Goal: Task Accomplishment & Management: Use online tool/utility

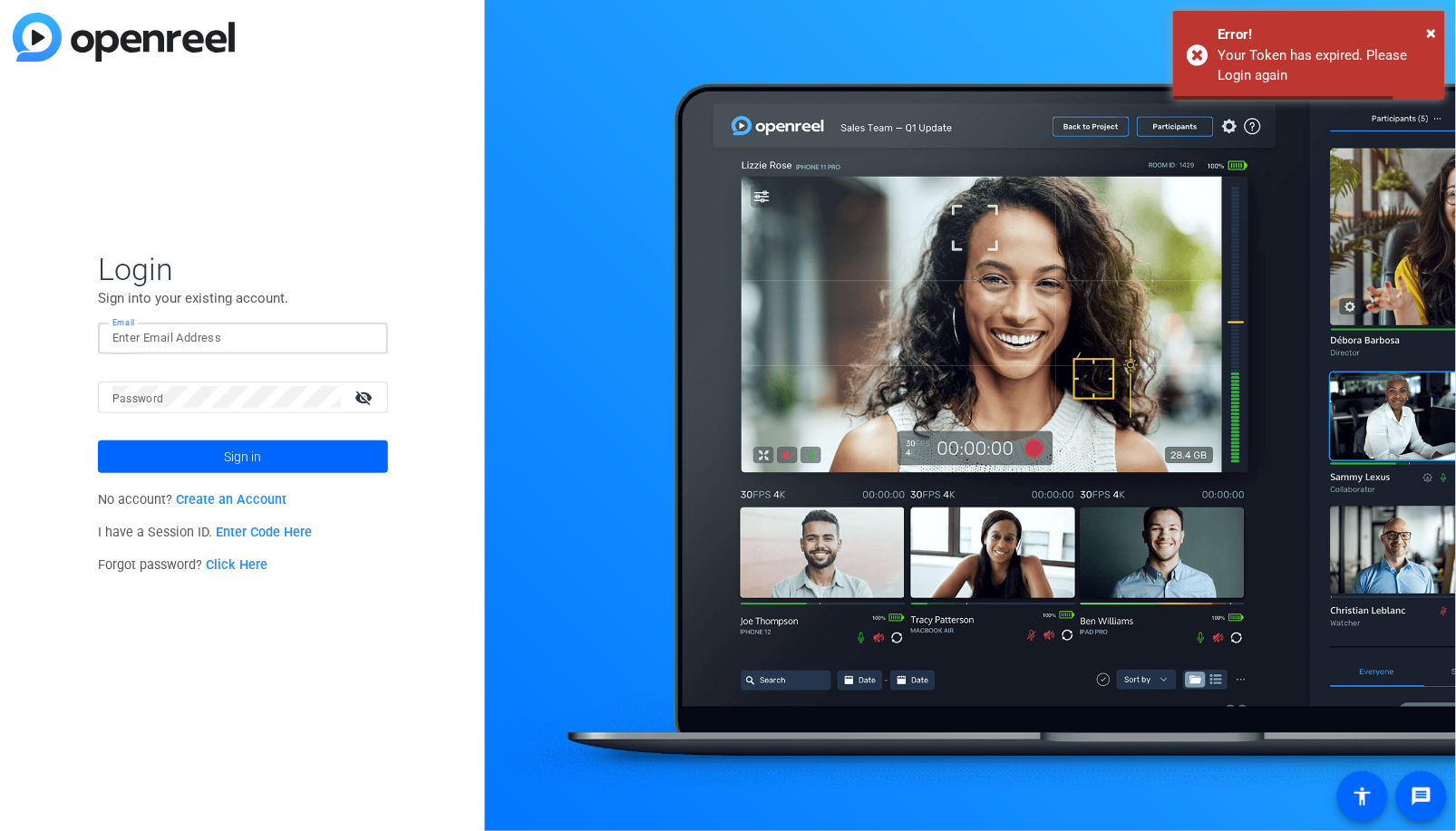
click at [330, 339] on input "Email" at bounding box center [242, 337] width 261 height 21
type input "[EMAIL_ADDRESS][DOMAIN_NAME]"
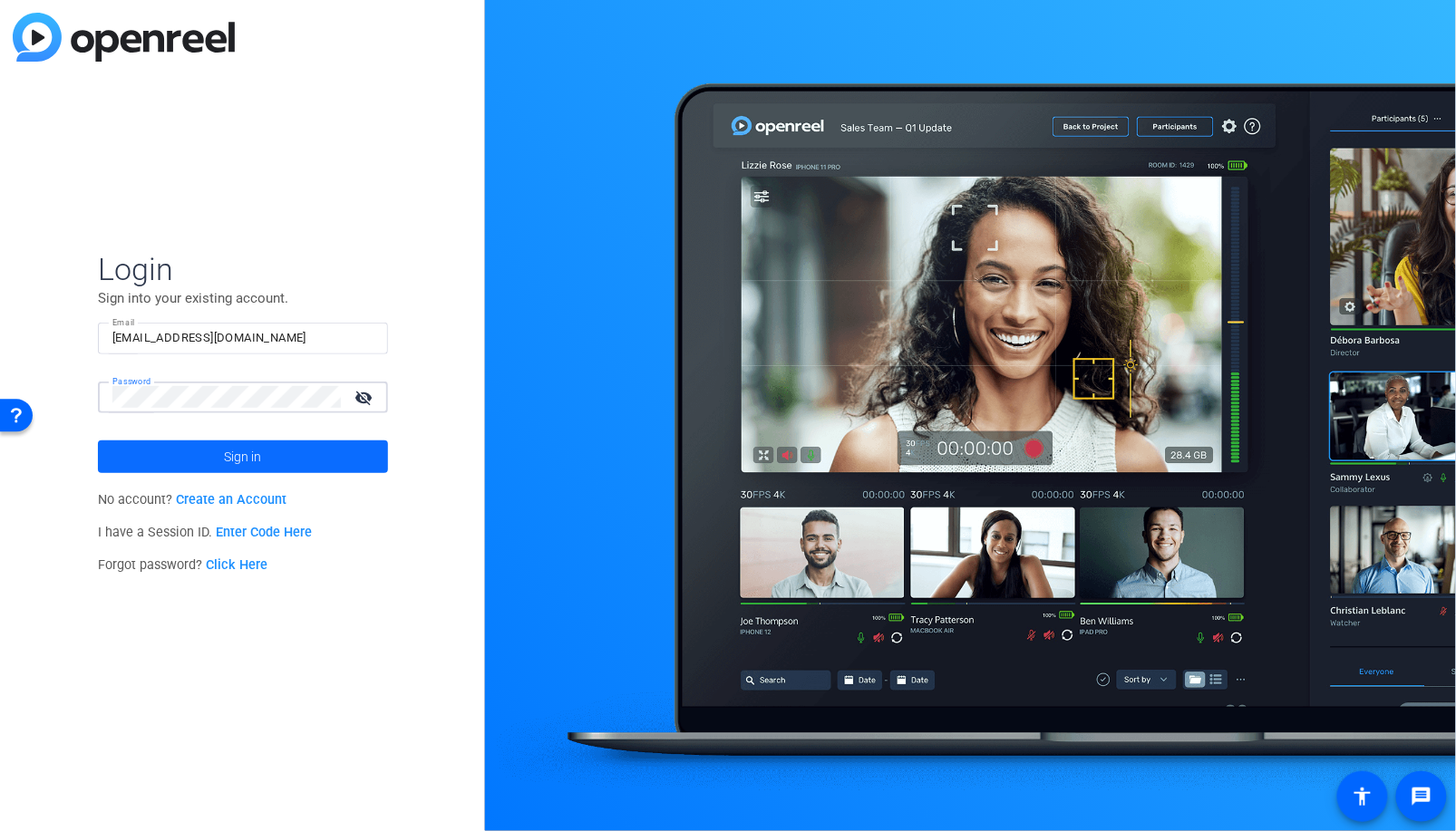
click at [98, 441] on button "Sign in" at bounding box center [243, 457] width 290 height 33
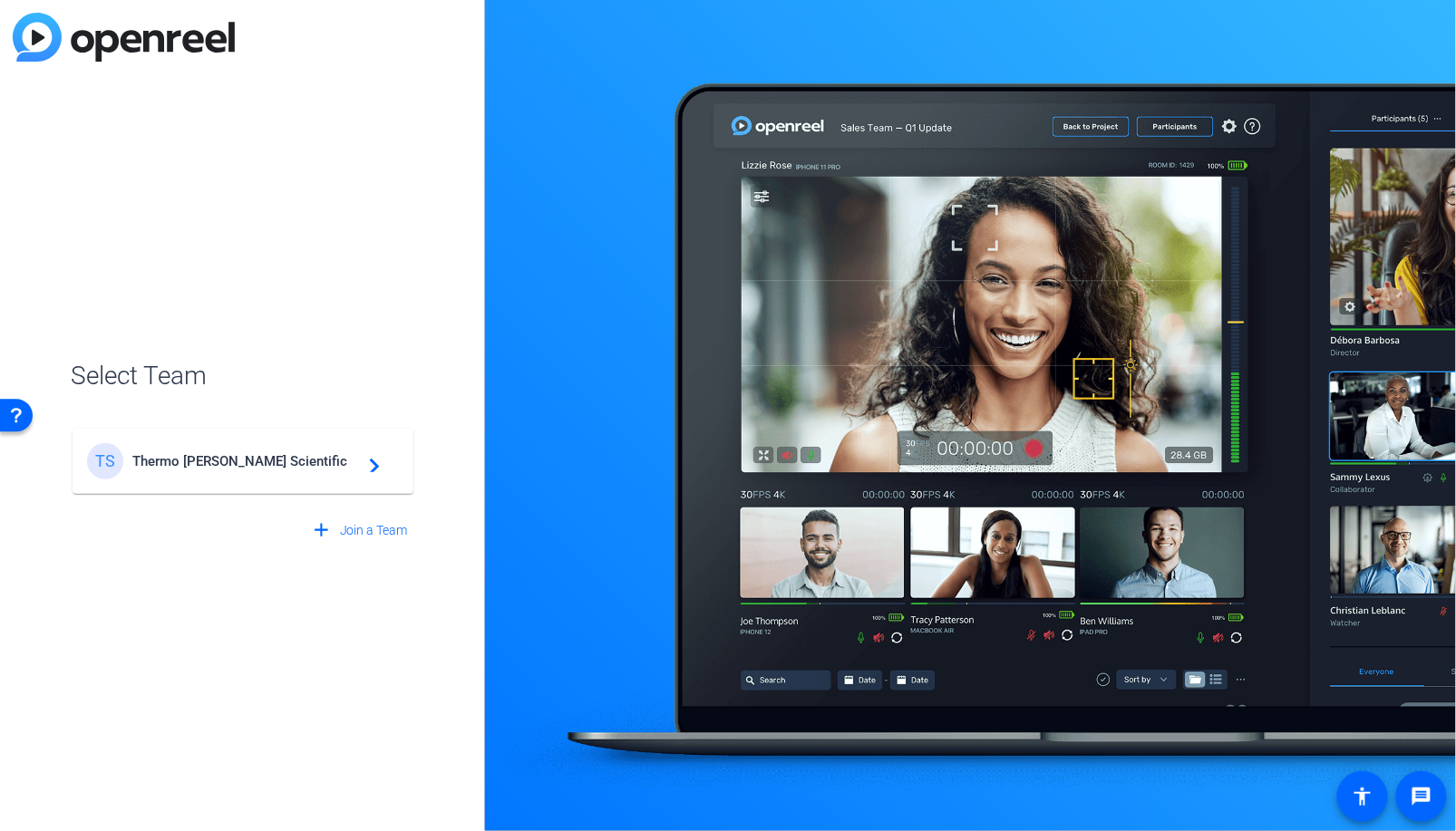
click at [218, 467] on span "Thermo [PERSON_NAME] Scientific" at bounding box center [246, 460] width 227 height 16
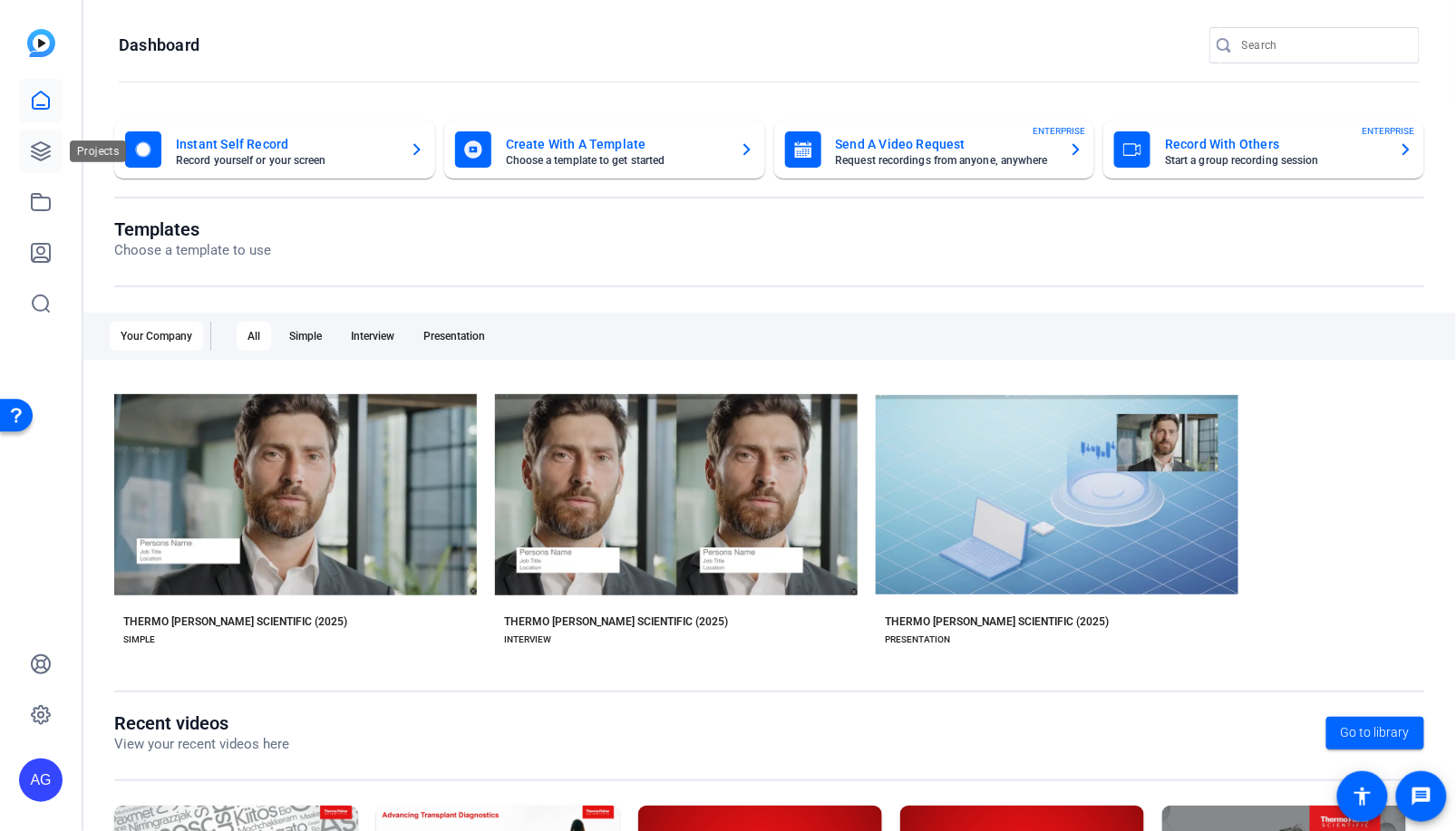
click at [49, 140] on icon at bounding box center [40, 150] width 21 height 21
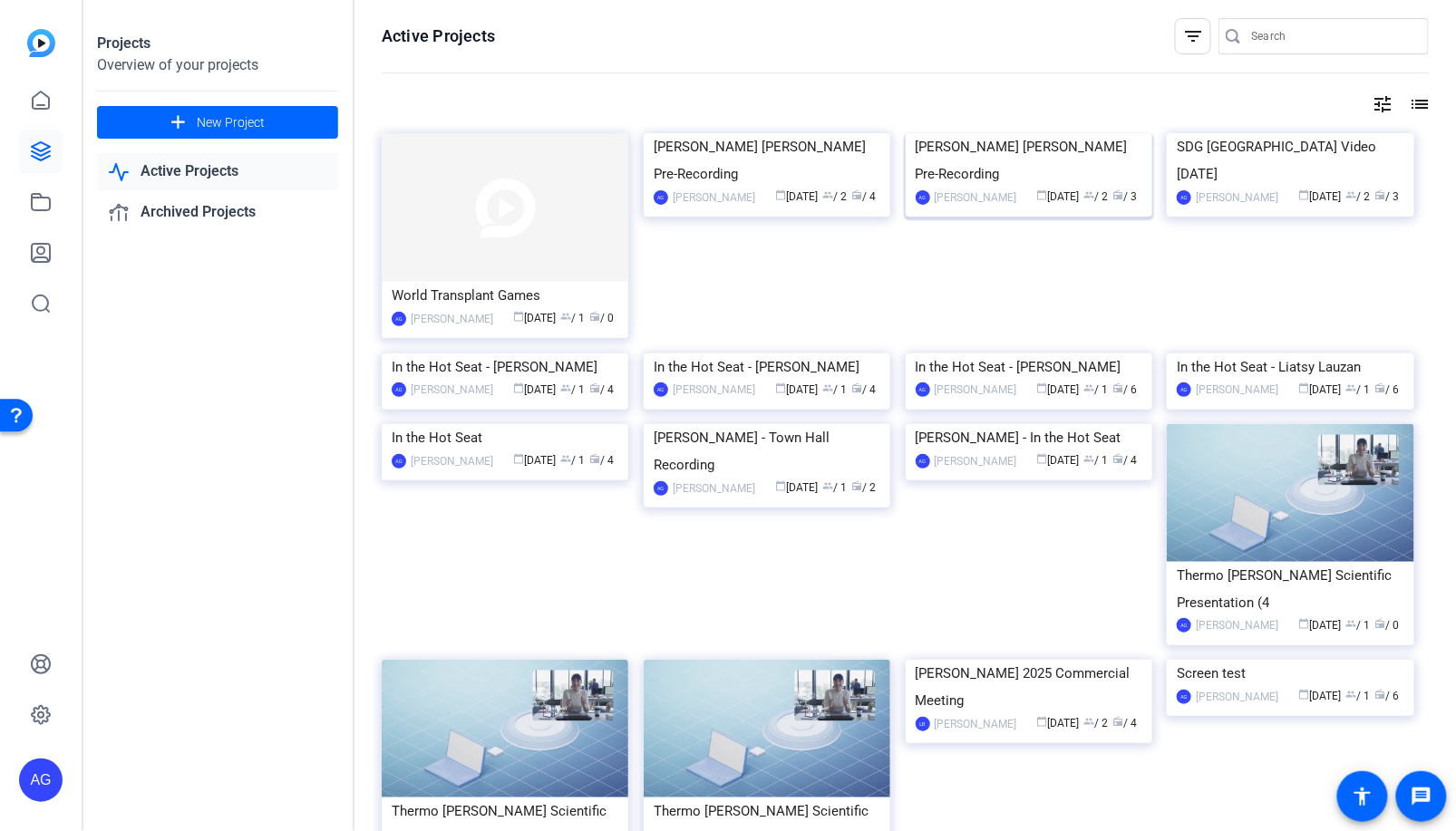
click at [1002, 188] on div "[PERSON_NAME] [PERSON_NAME] Pre-Recording" at bounding box center [1028, 161] width 227 height 54
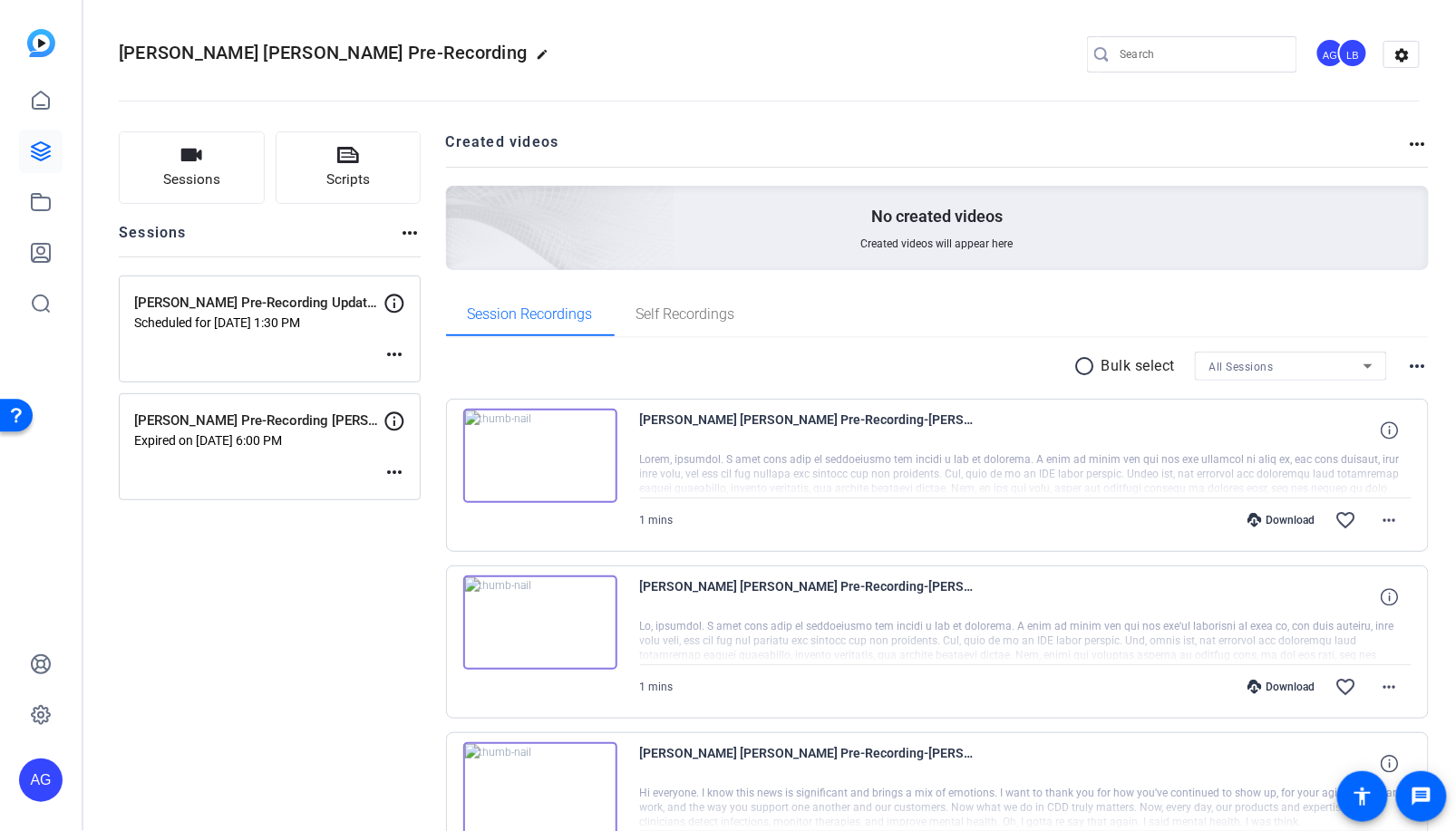
click at [393, 351] on mat-icon "more_horiz" at bounding box center [394, 354] width 21 height 21
click at [363, 191] on div at bounding box center [728, 416] width 1456 height 831
click at [360, 177] on span "Scripts" at bounding box center [347, 179] width 44 height 21
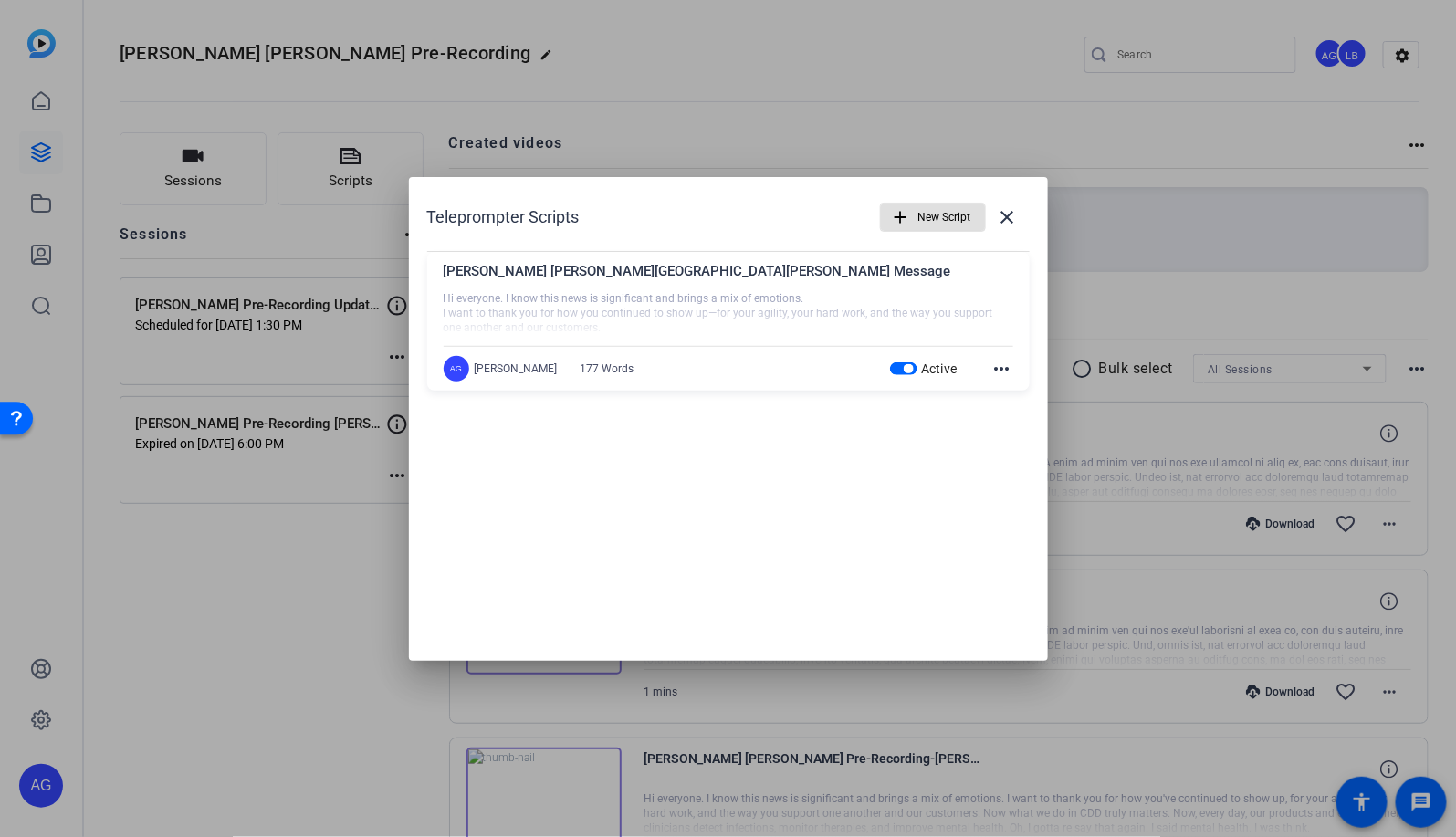
click at [995, 375] on mat-icon "more_horiz" at bounding box center [1002, 368] width 22 height 22
click at [1005, 387] on span "Edit" at bounding box center [1042, 396] width 73 height 22
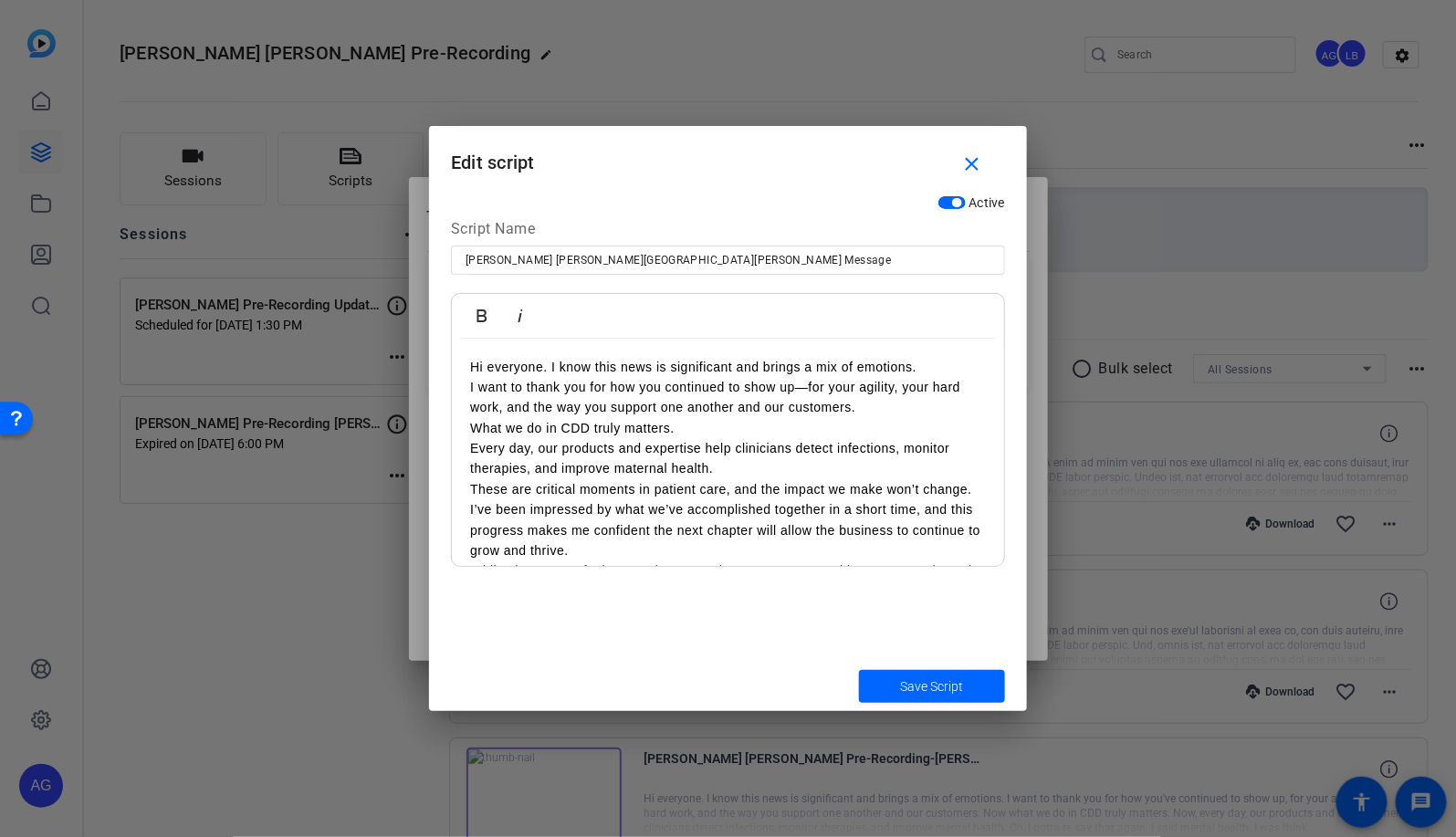
drag, startPoint x: 992, startPoint y: 386, endPoint x: 990, endPoint y: 475, distance: 89.0
click at [990, 475] on div "Hi everyone. I know this news is significant and brings a mix of emotions. I wa…" at bounding box center [727, 530] width 552 height 385
click at [644, 466] on p "Every day, our products and expertise help clinicians detect infections, monito…" at bounding box center [728, 459] width 515 height 41
drag, startPoint x: 732, startPoint y: 463, endPoint x: 451, endPoint y: 445, distance: 281.6
click at [451, 445] on div "Hi everyone. I know this news is significant and brings a mix of emotions. I wa…" at bounding box center [727, 530] width 552 height 385
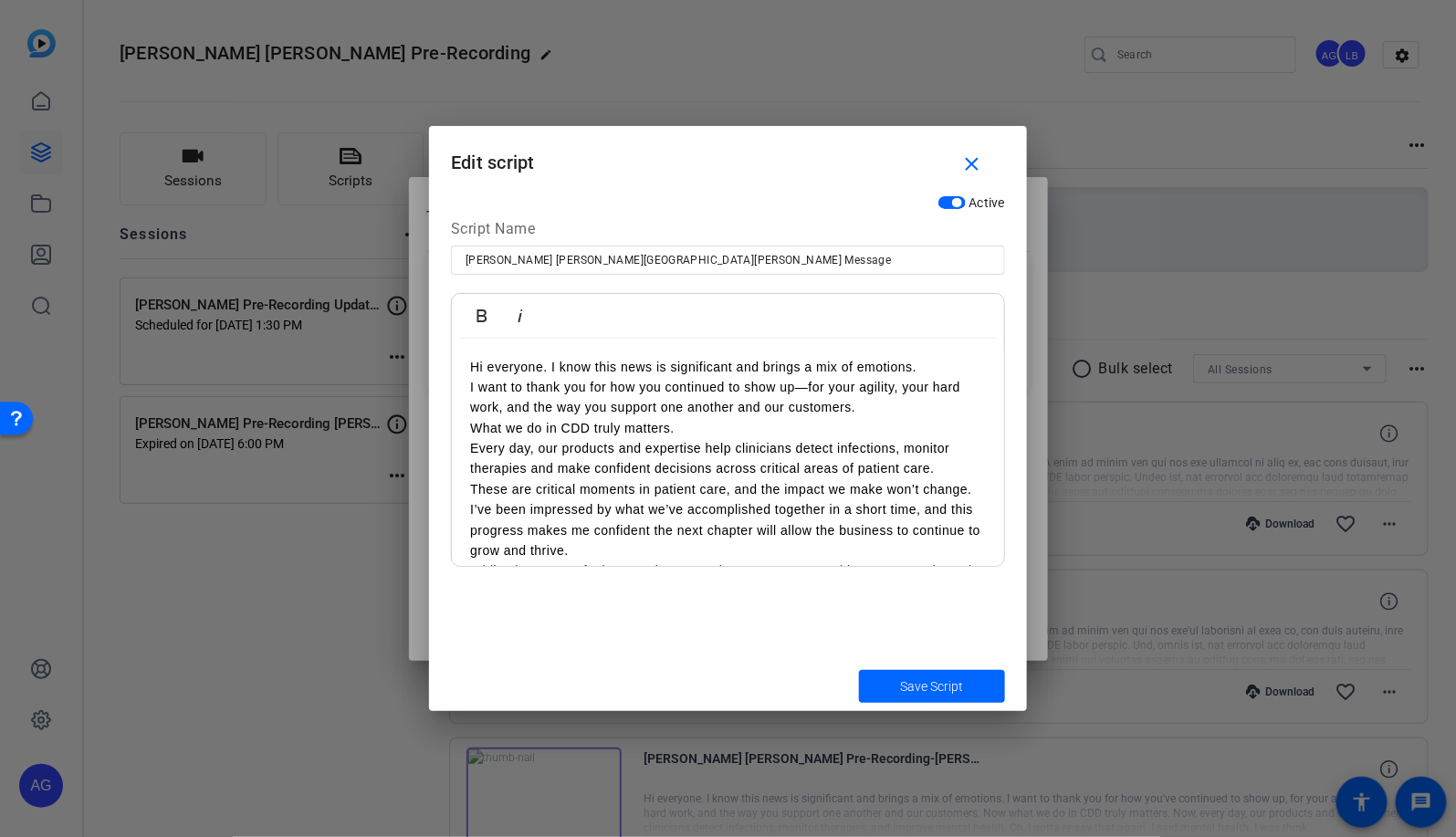
click at [928, 412] on p "I want to thank you for how you continued to show up—for your agility, your har…" at bounding box center [728, 398] width 515 height 41
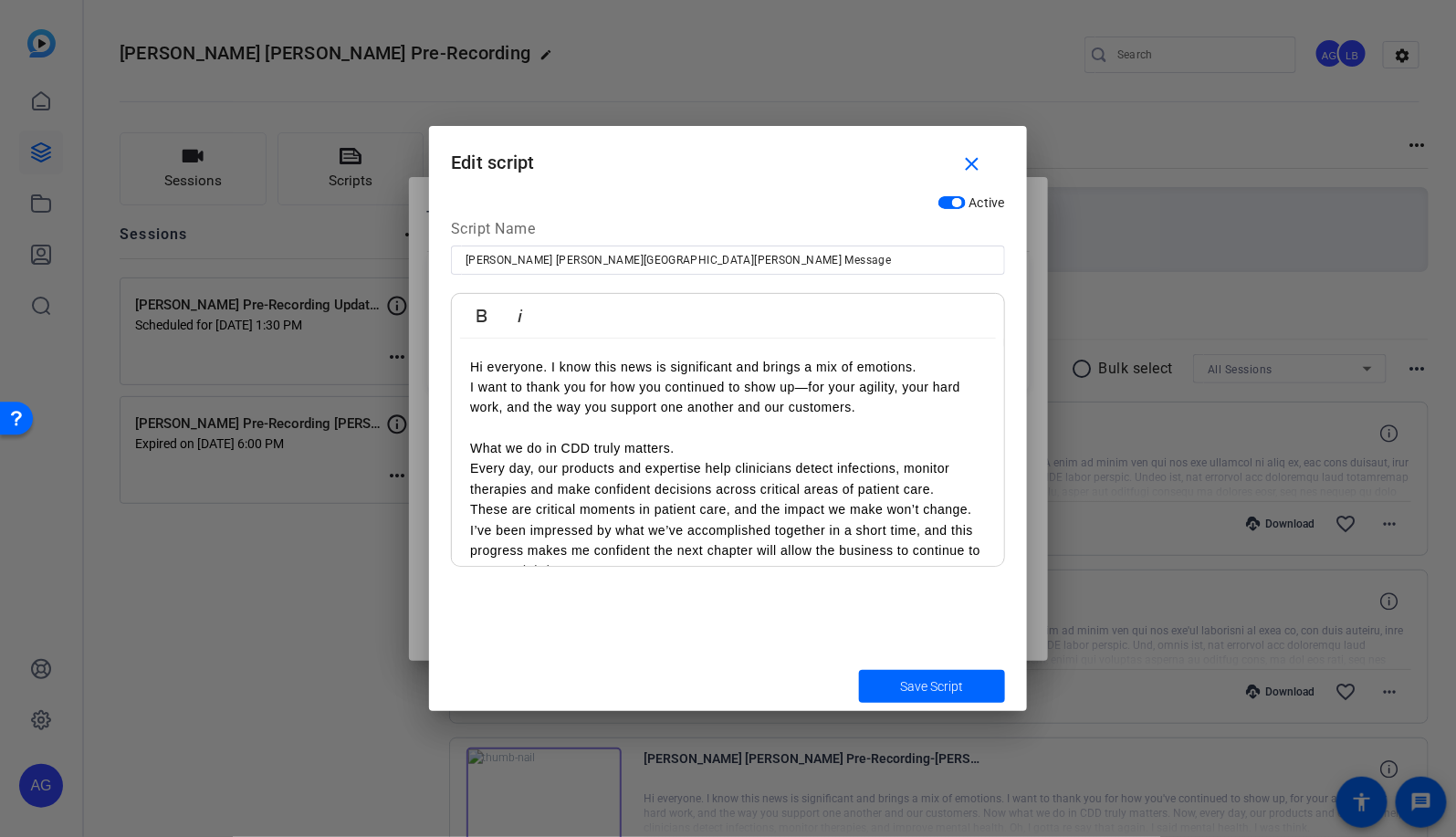
click at [809, 451] on p "What we do in CDD truly matters." at bounding box center [728, 448] width 515 height 20
click at [950, 513] on p "Every day, our products and expertise help clinicians detect infections, monito…" at bounding box center [728, 500] width 515 height 41
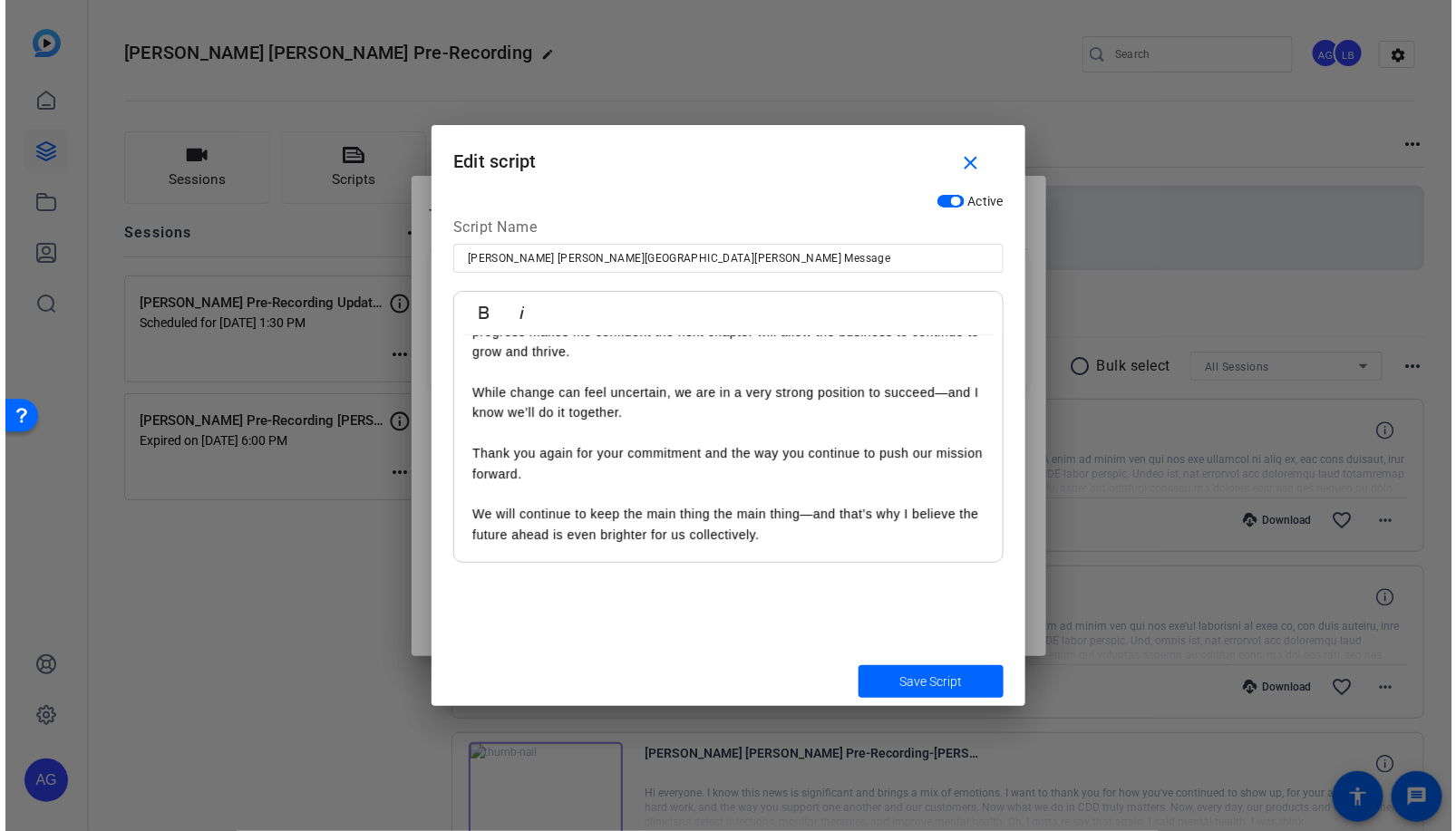
scroll to position [278, 0]
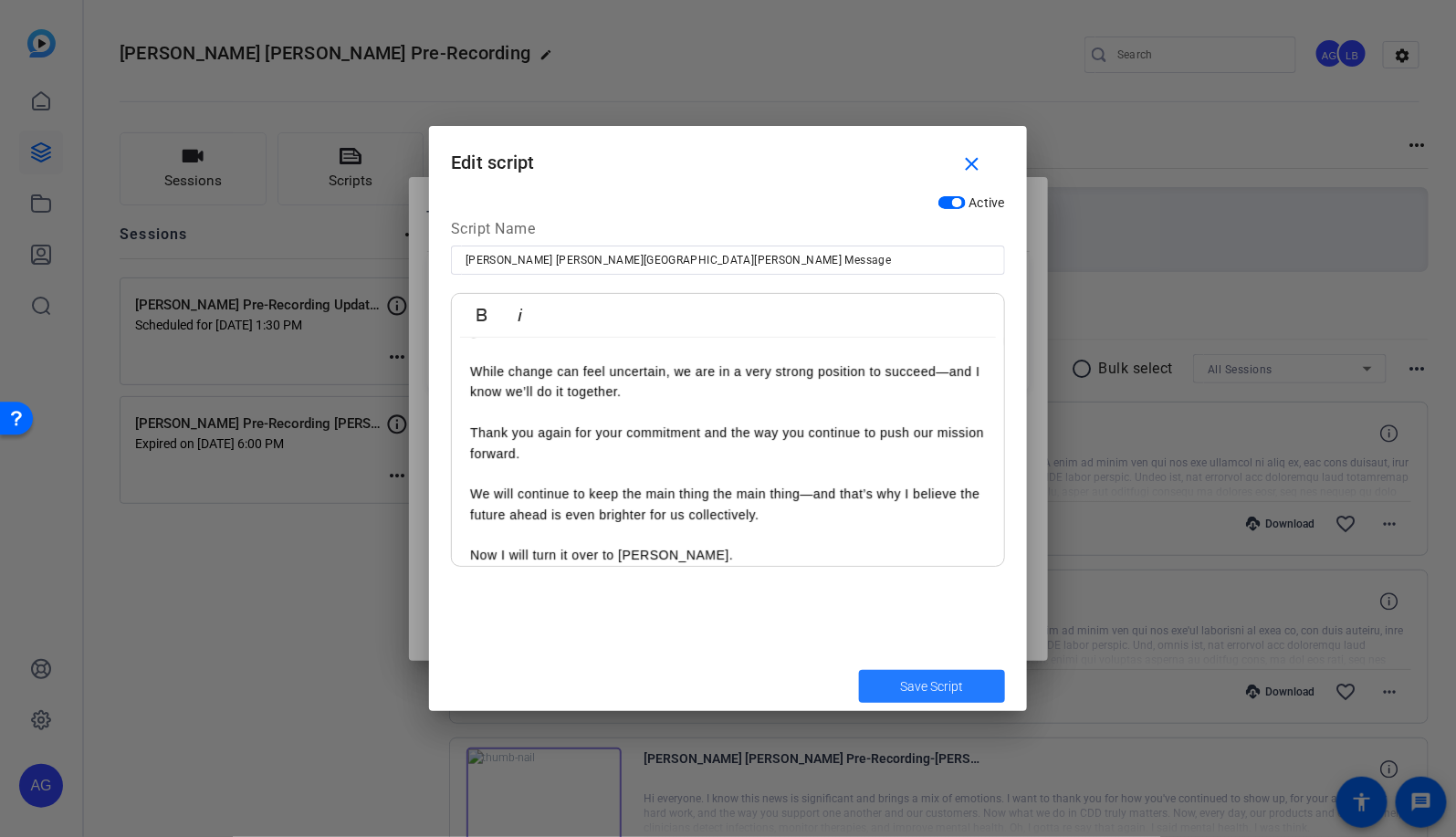
click at [942, 694] on span "Save Script" at bounding box center [932, 687] width 63 height 19
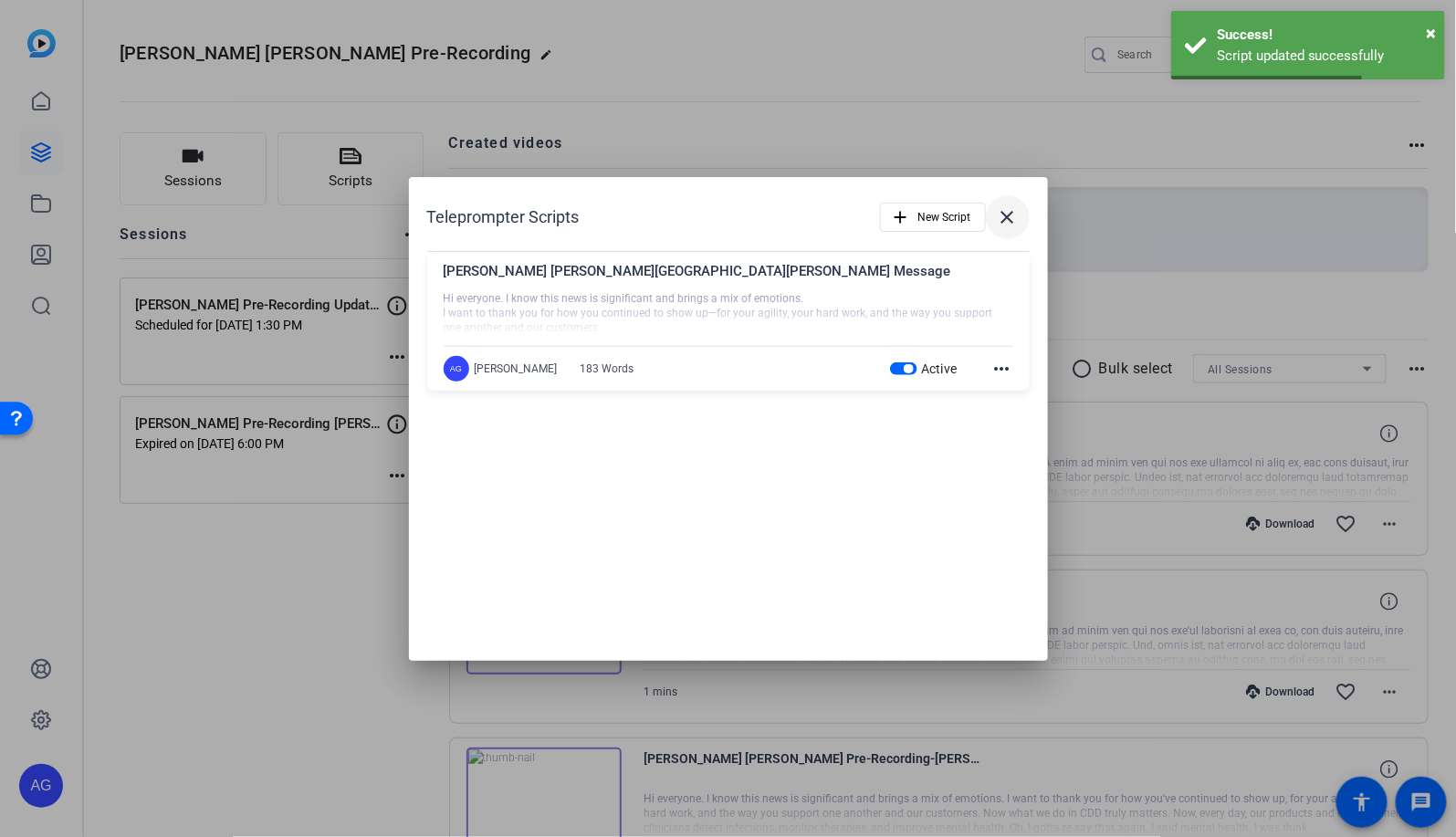
click at [1003, 221] on mat-icon "close" at bounding box center [1007, 216] width 22 height 22
